Goal: Task Accomplishment & Management: Complete application form

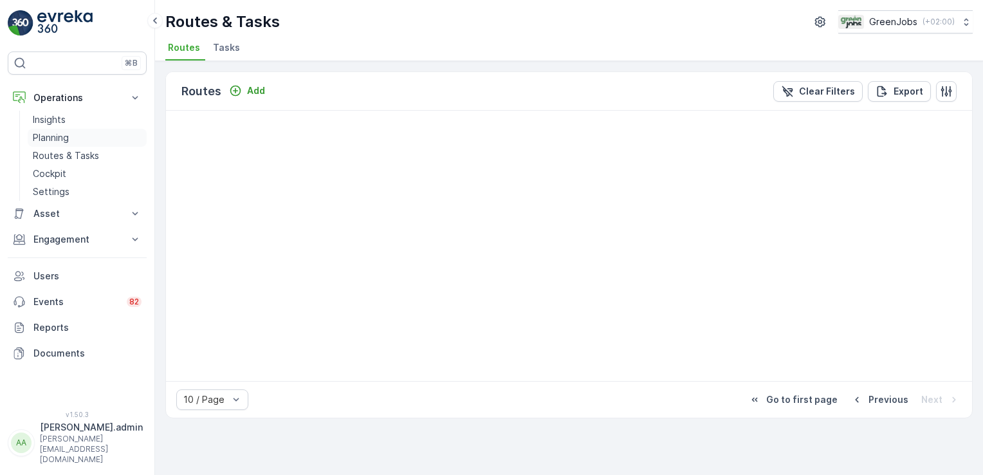
click at [57, 138] on p "Planning" at bounding box center [51, 137] width 36 height 13
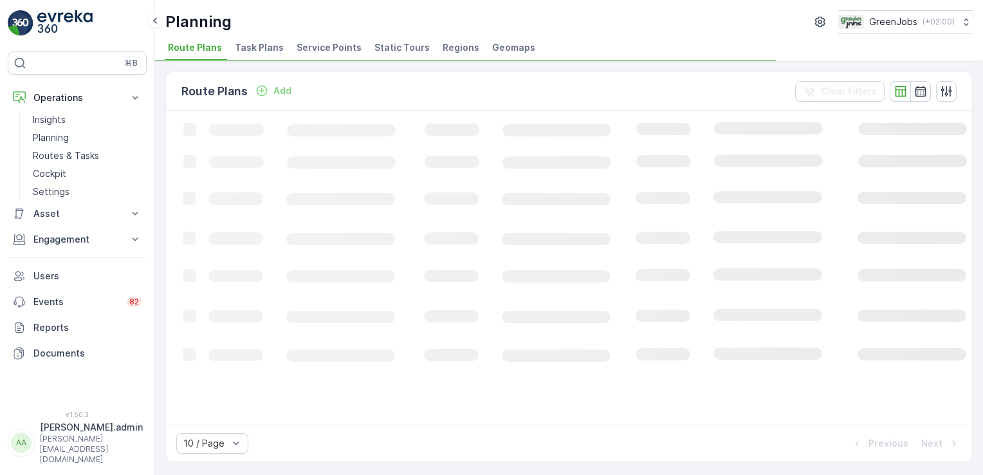
click at [250, 46] on span "Task Plans" at bounding box center [259, 47] width 49 height 13
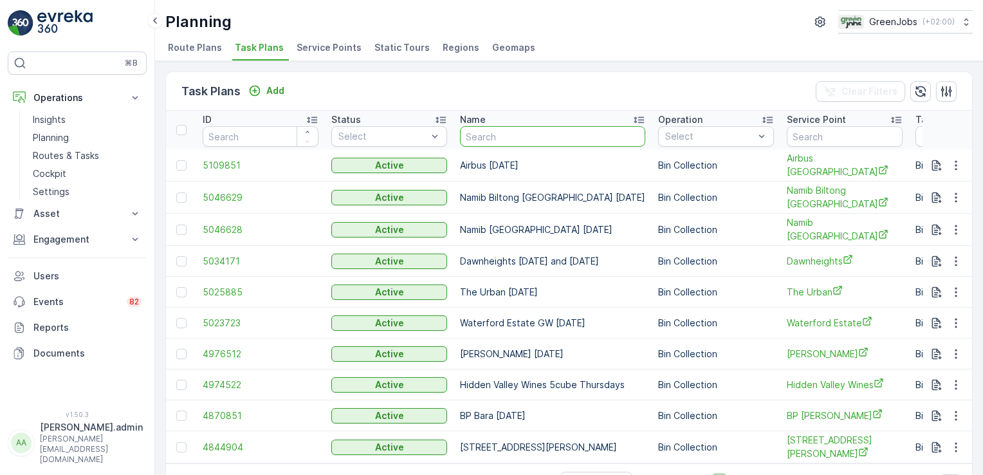
click at [492, 140] on input "text" at bounding box center [552, 136] width 185 height 21
type input "matab"
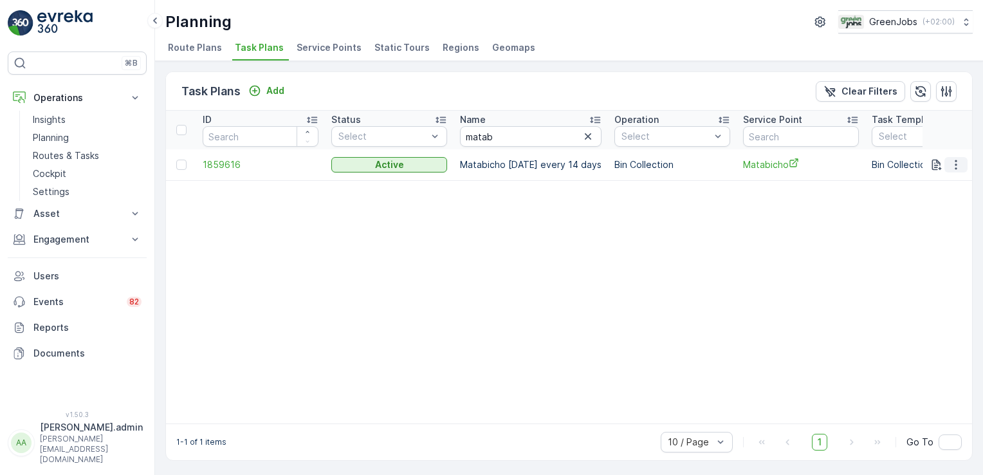
click at [952, 160] on icon "button" at bounding box center [956, 164] width 13 height 13
click at [921, 197] on span "Edit Task Plan" at bounding box center [933, 200] width 60 height 13
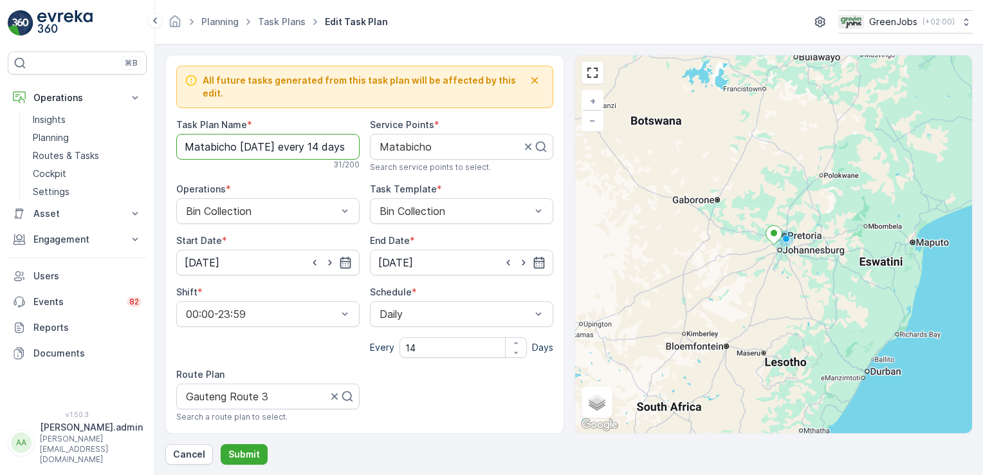
click at [322, 136] on Name "Matabicho [DATE] every 14 days" at bounding box center [267, 147] width 183 height 26
click at [346, 138] on Name "Matabicho [DATE] every 10 days" at bounding box center [267, 147] width 183 height 26
click at [344, 134] on Name "Matabicho [DATE] every 10 days" at bounding box center [267, 147] width 183 height 26
click at [323, 138] on Name "Matabicho [DATE] every 10 days" at bounding box center [267, 147] width 183 height 26
click at [218, 251] on input "[DATE]" at bounding box center [267, 263] width 183 height 26
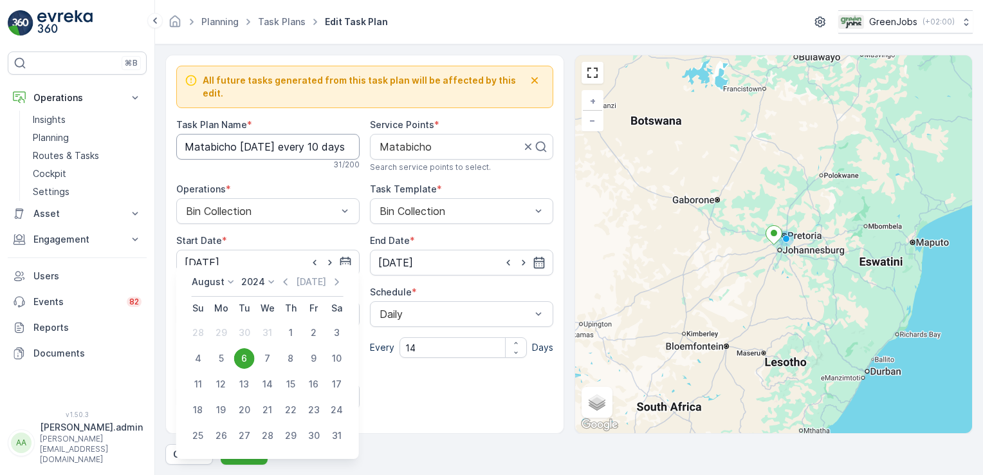
click at [279, 136] on Name "Matabicho [DATE] every 10 days" at bounding box center [267, 147] width 183 height 26
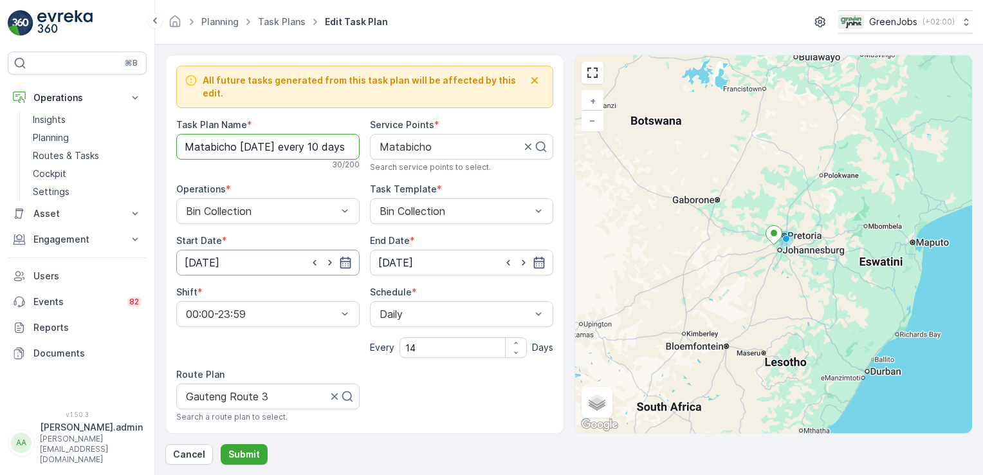
type Name "Matabicho [DATE] every 10 days"
click at [232, 250] on input "[DATE]" at bounding box center [267, 263] width 183 height 26
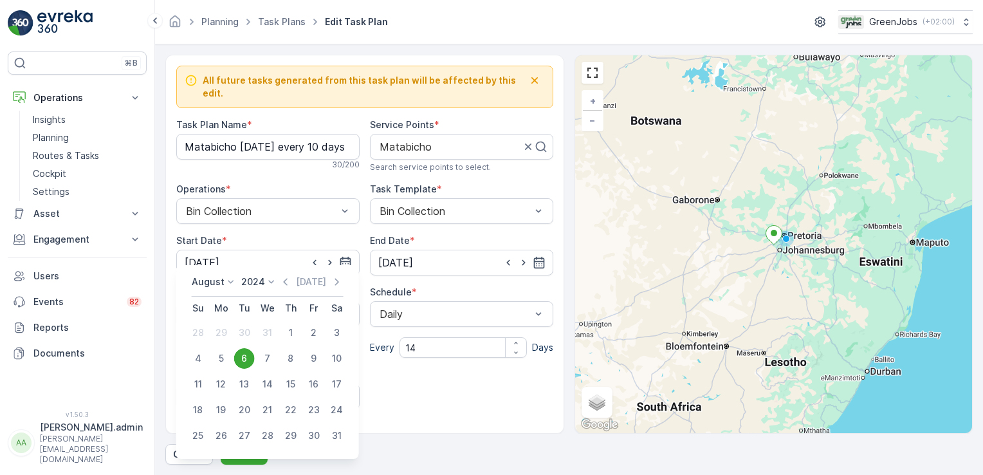
click at [230, 281] on icon at bounding box center [231, 281] width 13 height 13
click at [228, 351] on span "September" at bounding box center [223, 353] width 49 height 13
click at [286, 279] on icon at bounding box center [288, 281] width 13 height 13
click at [273, 387] on span "2025" at bounding box center [277, 390] width 22 height 13
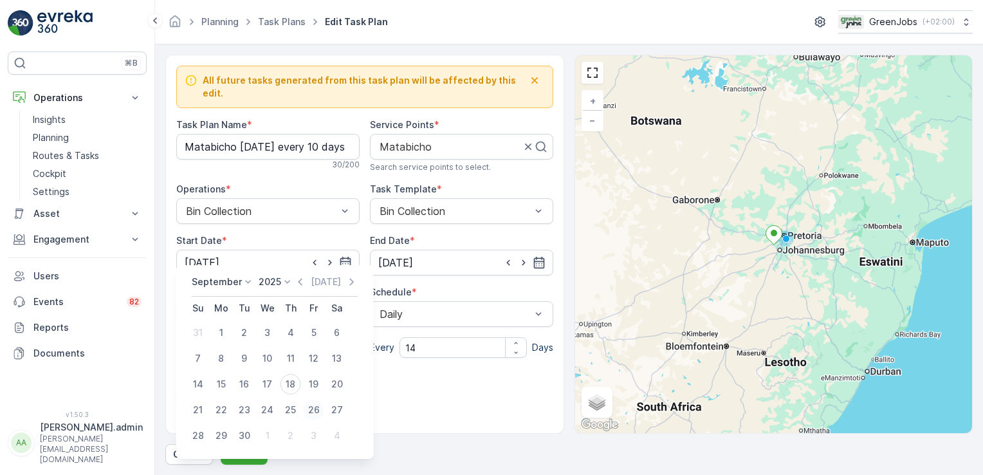
click at [311, 405] on div "26" at bounding box center [314, 410] width 21 height 21
type input "[DATE]"
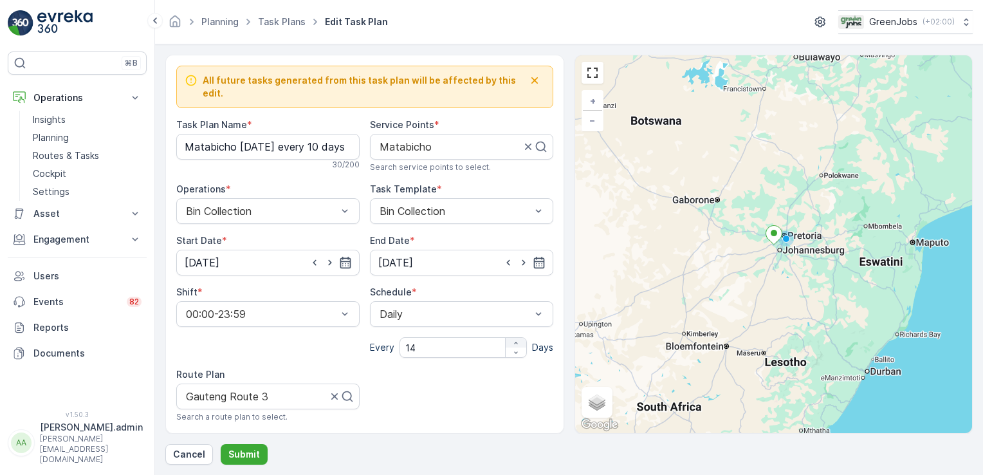
click at [512, 339] on icon "button" at bounding box center [516, 343] width 8 height 8
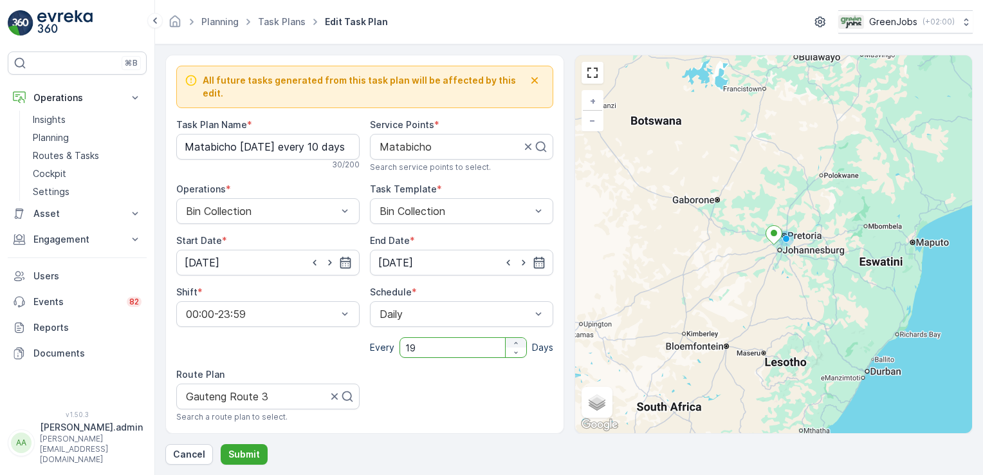
click at [512, 339] on icon "button" at bounding box center [516, 343] width 8 height 8
type input "21"
click at [217, 391] on div "Gauteng Route 3" at bounding box center [267, 397] width 183 height 26
type input "Gauteng route 3"
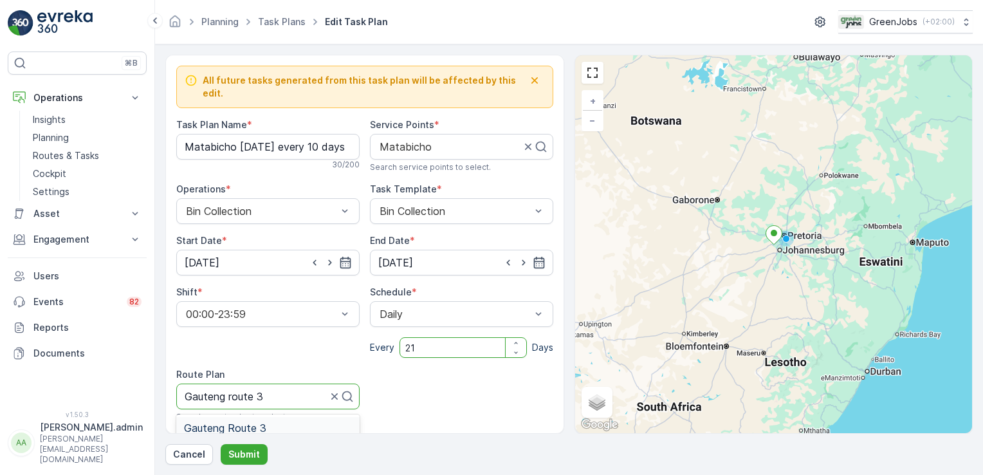
click at [227, 422] on span "Gauteng Route 3" at bounding box center [225, 428] width 82 height 12
click at [252, 452] on p "Submit" at bounding box center [244, 454] width 32 height 13
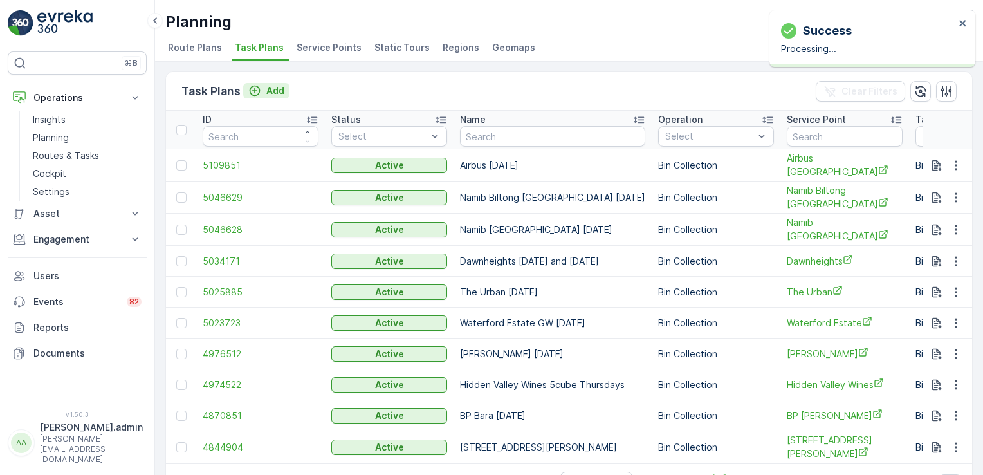
click at [271, 84] on p "Add" at bounding box center [275, 90] width 18 height 13
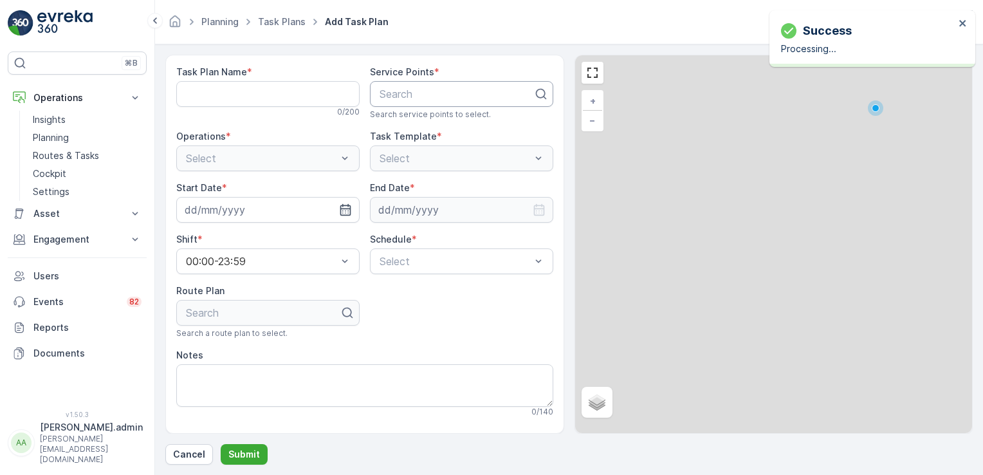
click at [409, 102] on div "Search" at bounding box center [461, 94] width 183 height 26
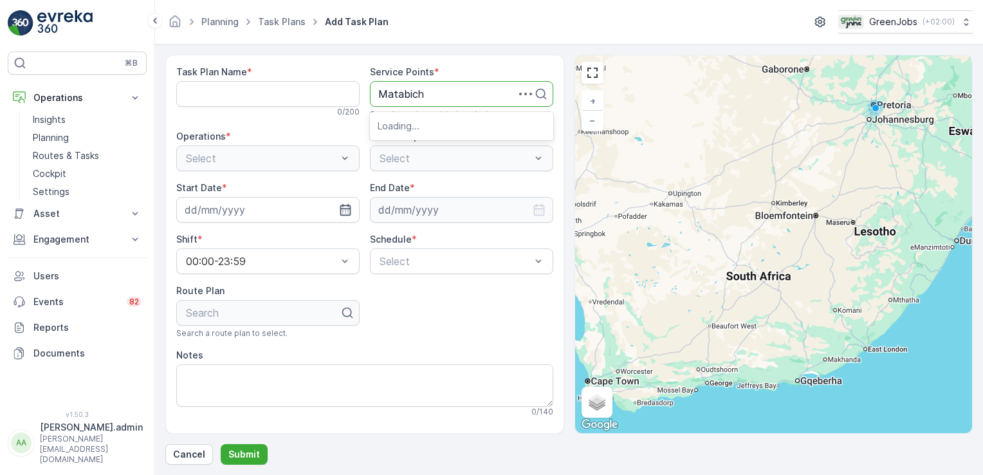
type input "Matabicho"
click at [417, 122] on span "Matabicho" at bounding box center [404, 126] width 52 height 12
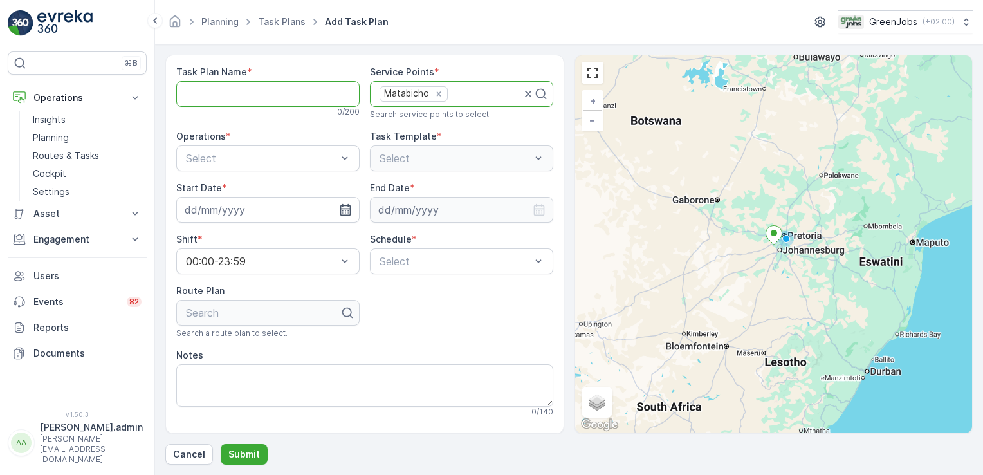
click at [223, 99] on Name "Task Plan Name" at bounding box center [267, 94] width 183 height 26
type Name "Matabicho [DATE] every 10 days"
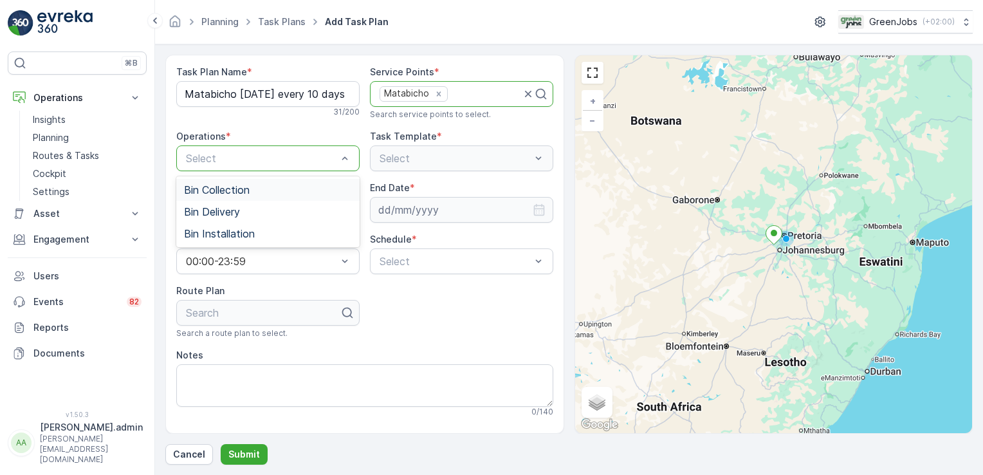
scroll to position [0, 0]
drag, startPoint x: 232, startPoint y: 192, endPoint x: 237, endPoint y: 187, distance: 6.8
click at [232, 190] on span "Bin Collection" at bounding box center [217, 190] width 66 height 12
click at [210, 210] on input at bounding box center [267, 210] width 183 height 26
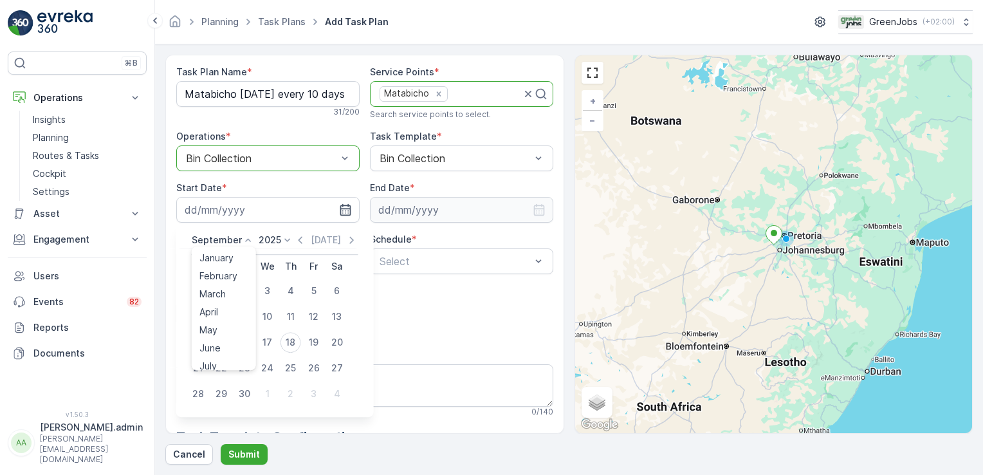
click at [243, 237] on icon at bounding box center [248, 240] width 13 height 13
click at [227, 320] on span "October" at bounding box center [217, 322] width 37 height 13
click at [244, 315] on div "7" at bounding box center [244, 316] width 21 height 21
type input "[DATE]"
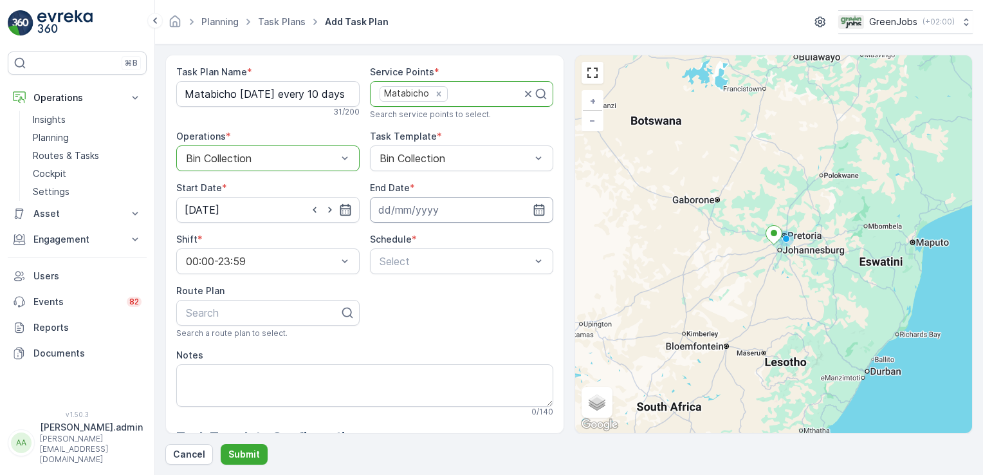
click at [415, 212] on input at bounding box center [461, 210] width 183 height 26
click at [479, 236] on icon at bounding box center [479, 240] width 13 height 13
click at [464, 322] on span "2028" at bounding box center [469, 322] width 22 height 13
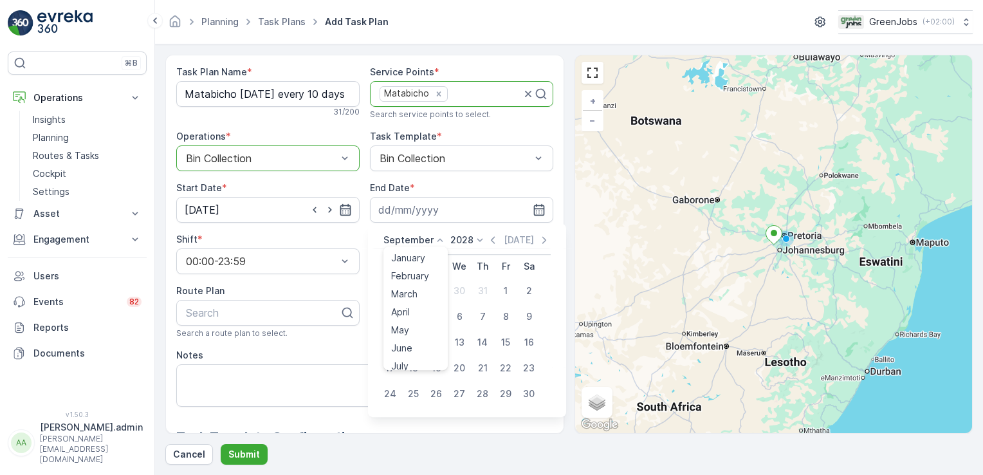
click at [438, 236] on icon at bounding box center [440, 240] width 13 height 13
click at [419, 317] on span "October" at bounding box center [409, 322] width 37 height 13
click at [427, 237] on icon at bounding box center [426, 240] width 13 height 13
click at [425, 355] on span "December" at bounding box center [413, 358] width 45 height 13
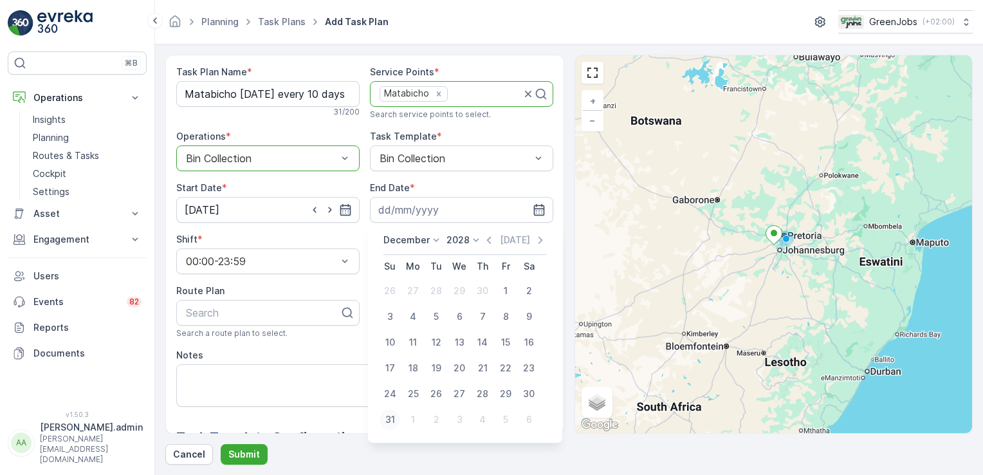
click at [389, 423] on div "31" at bounding box center [390, 419] width 21 height 21
type input "[DATE]"
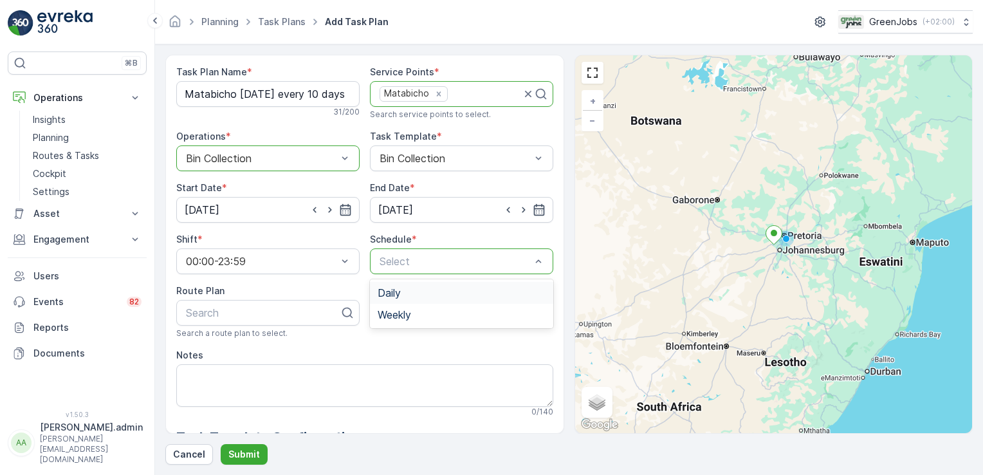
click at [425, 294] on div "Daily" at bounding box center [462, 293] width 168 height 12
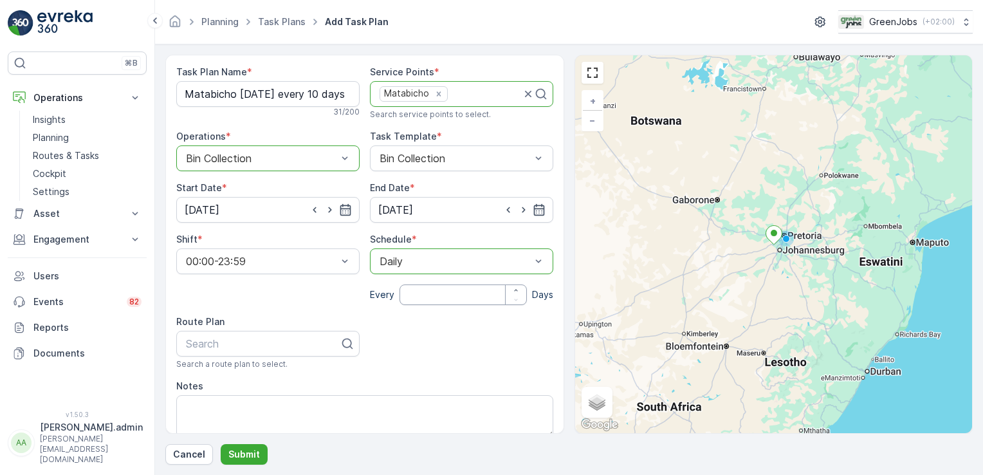
click at [438, 294] on input "number" at bounding box center [463, 294] width 127 height 21
type input "21"
click at [208, 344] on div at bounding box center [263, 344] width 156 height 12
type input "Gauteng route 3"
click at [239, 380] on span "Gauteng Route 3" at bounding box center [225, 375] width 82 height 12
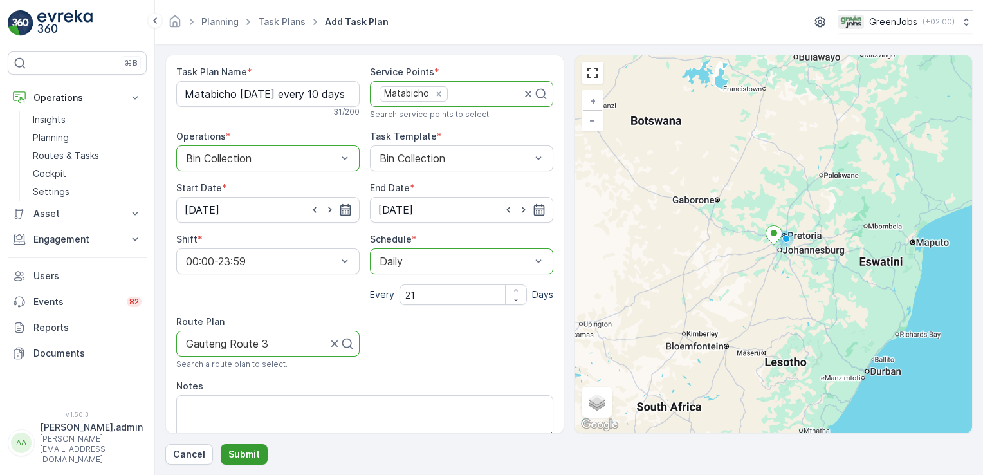
click at [247, 454] on p "Submit" at bounding box center [244, 454] width 32 height 13
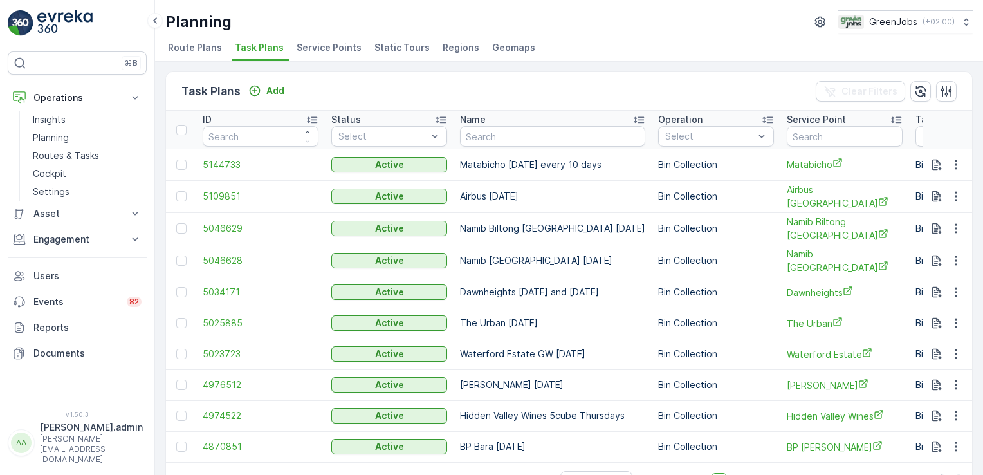
scroll to position [37, 0]
